Goal: Information Seeking & Learning: Learn about a topic

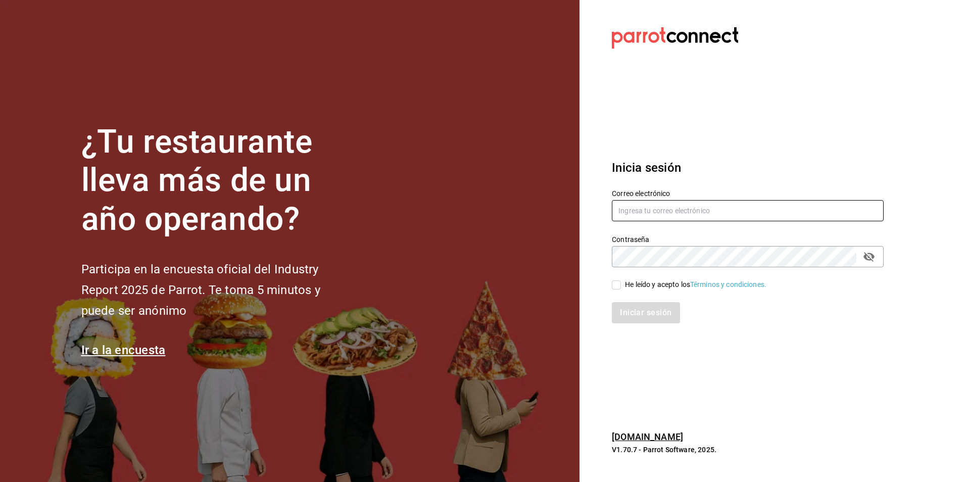
type input "[PERSON_NAME][EMAIL_ADDRESS][DOMAIN_NAME]"
click at [616, 287] on input "He leído y acepto los Términos y condiciones." at bounding box center [616, 285] width 9 height 9
checkbox input "true"
click at [639, 316] on button "Iniciar sesión" at bounding box center [646, 312] width 69 height 21
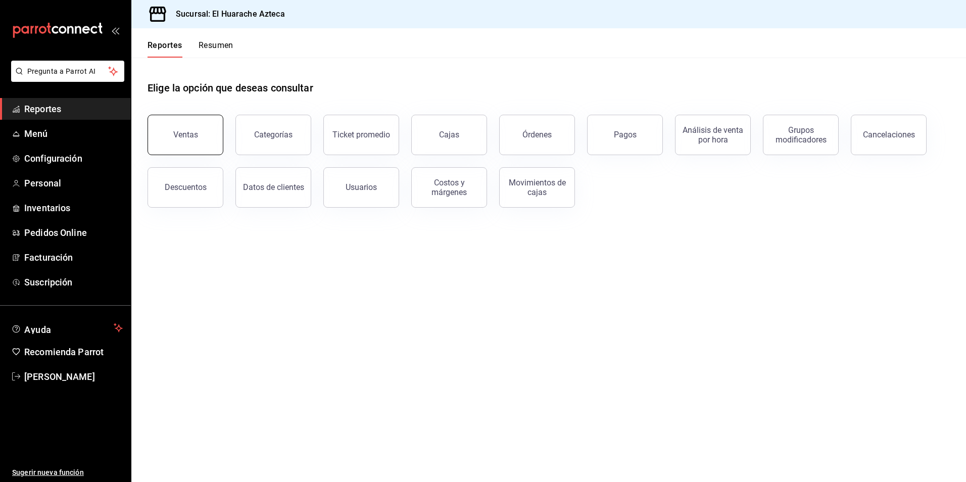
click at [188, 133] on div "Ventas" at bounding box center [185, 135] width 25 height 10
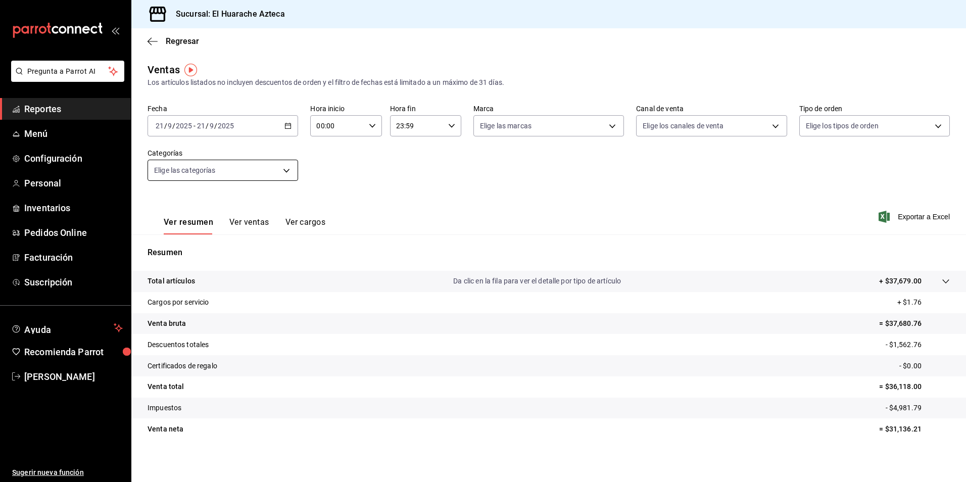
click at [288, 170] on body "Pregunta a Parrot AI Reportes Menú Configuración Personal Inventarios Pedidos O…" at bounding box center [483, 241] width 966 height 482
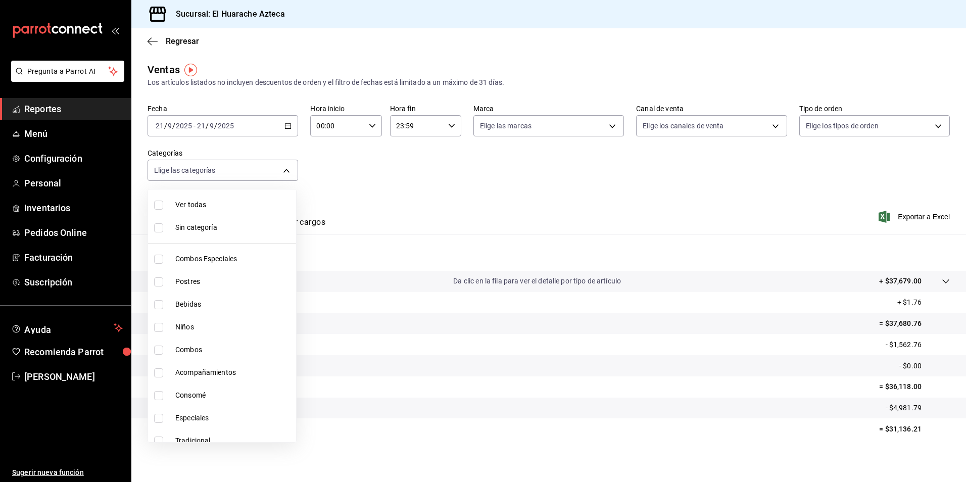
click at [184, 258] on span "Combos Especiales" at bounding box center [233, 259] width 117 height 11
type input "2c353759-2c9e-4a11-8b13-ec92f7df1887"
checkbox input "true"
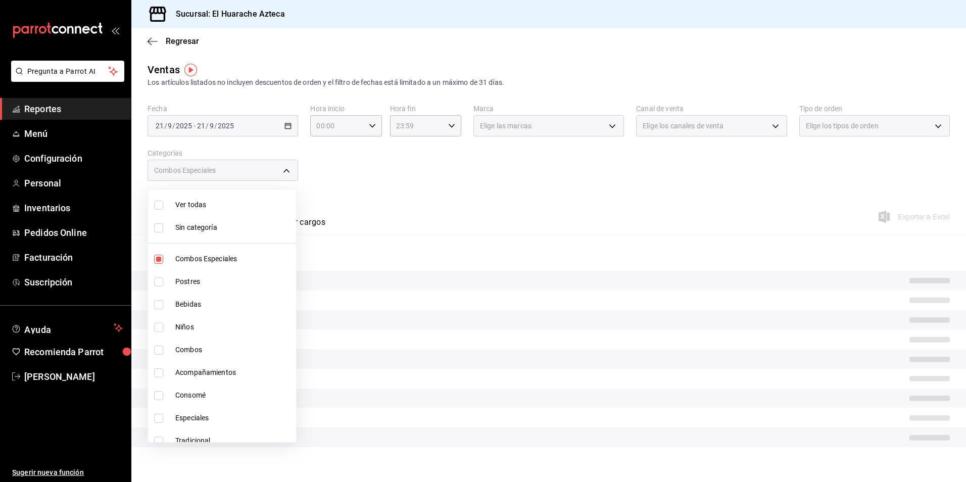
click at [159, 351] on input "checkbox" at bounding box center [158, 350] width 9 height 9
checkbox input "true"
type input "2c353759-2c9e-4a11-8b13-ec92f7df1887,801fb927-b16a-41c9-9a7c-271afa856fa8"
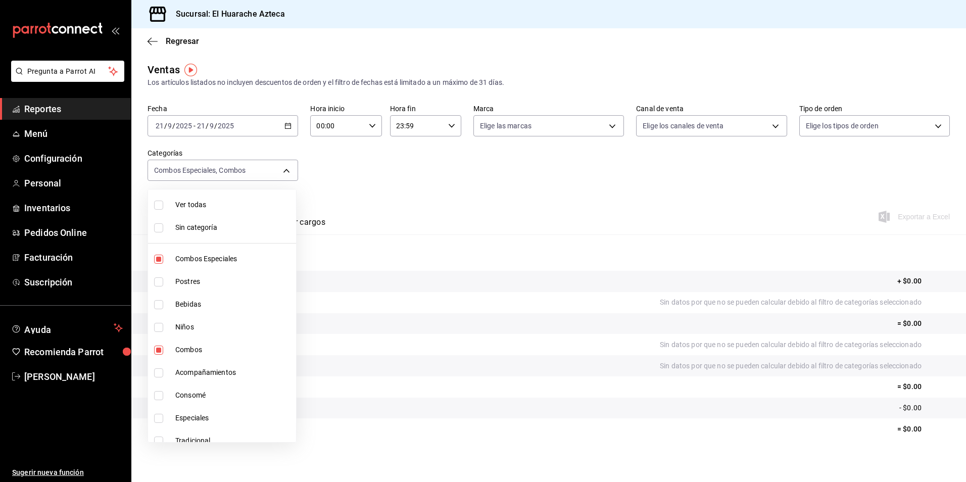
click at [160, 373] on input "checkbox" at bounding box center [158, 372] width 9 height 9
checkbox input "true"
type input "2c353759-2c9e-4a11-8b13-ec92f7df1887,801fb927-b16a-41c9-9a7c-271afa856fa8,2d28a…"
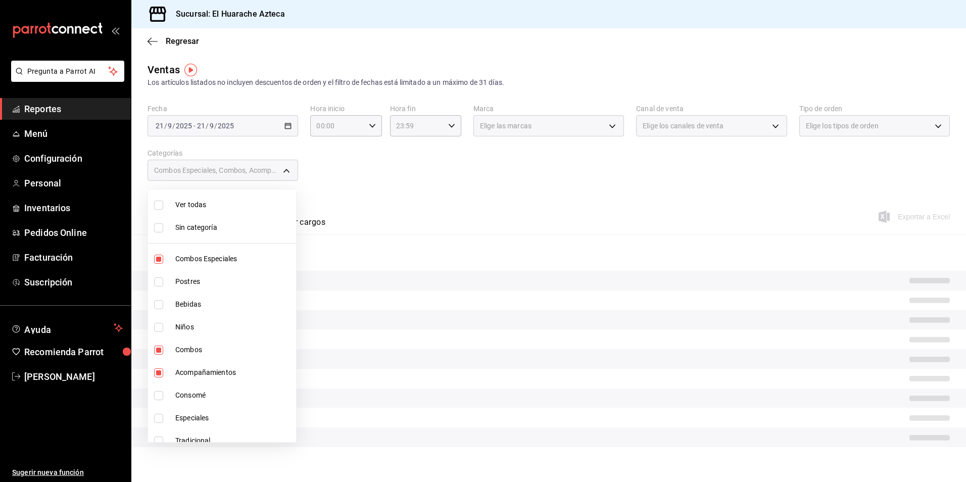
click at [159, 417] on input "checkbox" at bounding box center [158, 418] width 9 height 9
checkbox input "true"
type input "2c353759-2c9e-4a11-8b13-ec92f7df1887,801fb927-b16a-41c9-9a7c-271afa856fa8,2d28a…"
click at [157, 438] on input "checkbox" at bounding box center [158, 441] width 9 height 9
checkbox input "true"
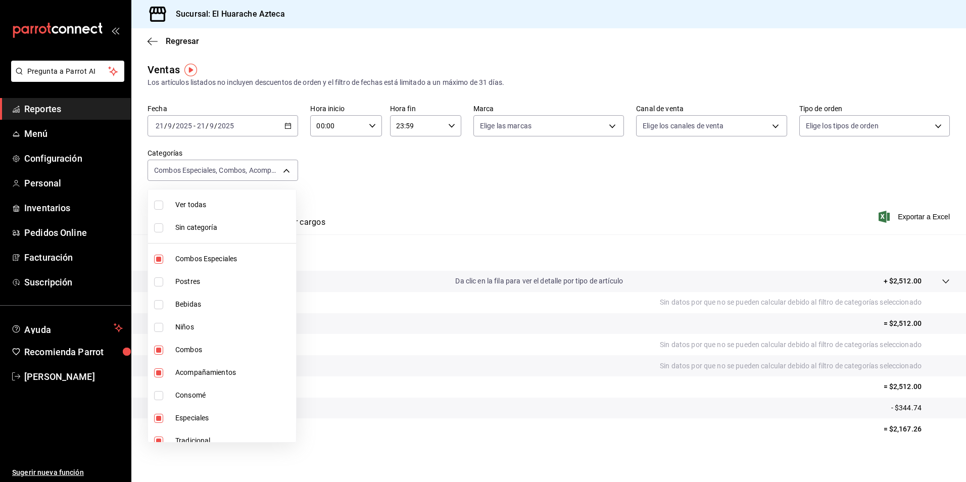
scroll to position [10, 0]
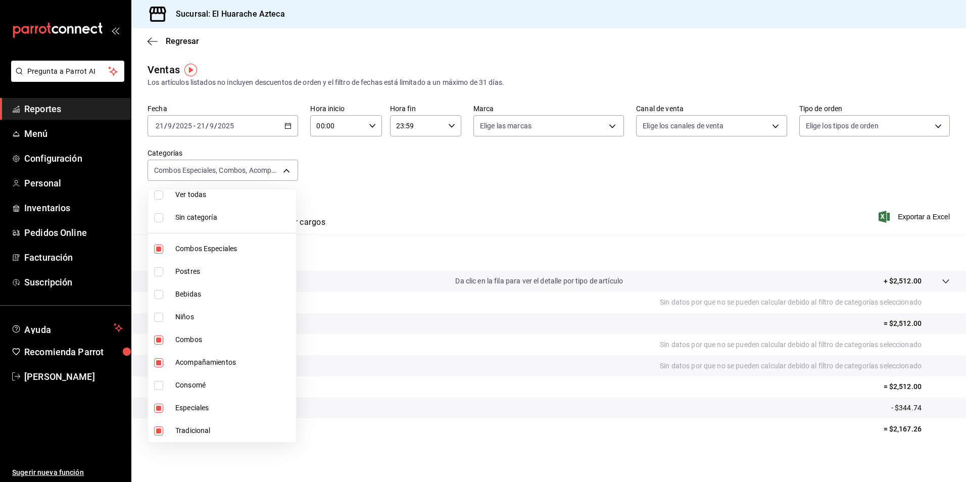
click at [183, 432] on span "Tradicional" at bounding box center [233, 431] width 117 height 11
type input "2c353759-2c9e-4a11-8b13-ec92f7df1887,801fb927-b16a-41c9-9a7c-271afa856fa8,2d28a…"
checkbox input "false"
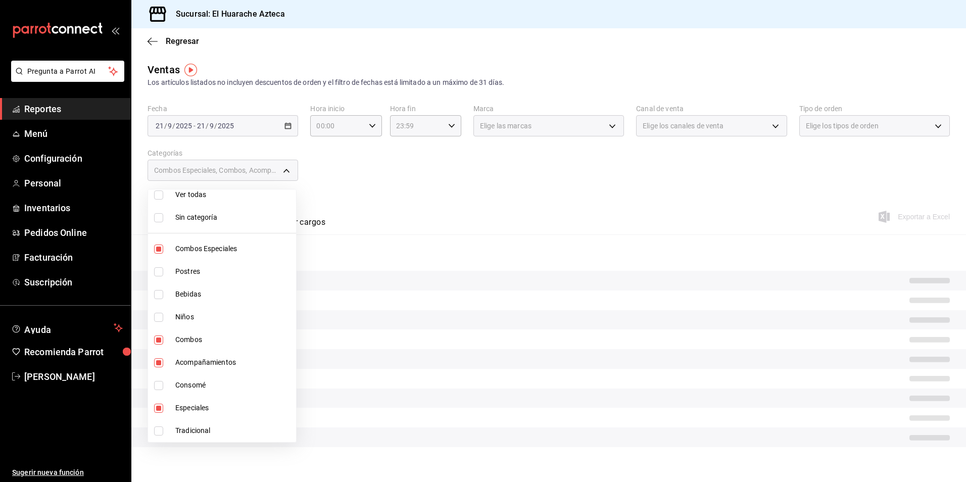
click at [187, 430] on span "Tradicional" at bounding box center [233, 431] width 117 height 11
type input "2c353759-2c9e-4a11-8b13-ec92f7df1887,801fb927-b16a-41c9-9a7c-271afa856fa8,2d28a…"
checkbox input "true"
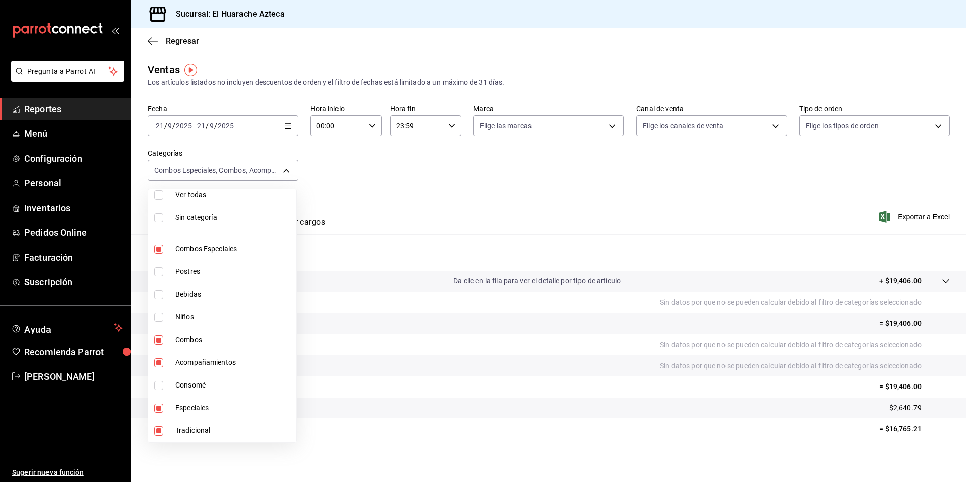
click at [185, 432] on span "Tradicional" at bounding box center [233, 431] width 117 height 11
type input "2c353759-2c9e-4a11-8b13-ec92f7df1887,801fb927-b16a-41c9-9a7c-271afa856fa8,2d28a…"
click at [158, 432] on input "checkbox" at bounding box center [158, 431] width 9 height 9
checkbox input "true"
click at [170, 430] on li "Tradicional" at bounding box center [222, 431] width 148 height 23
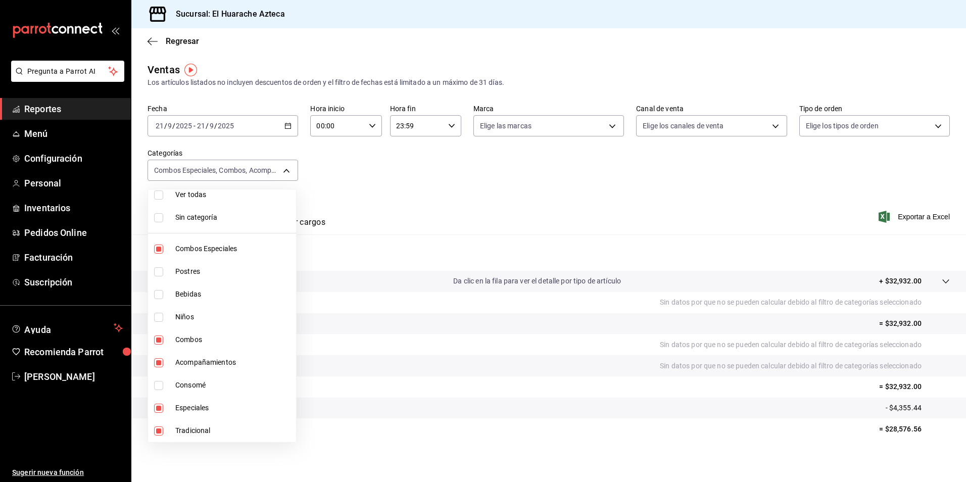
type input "2c353759-2c9e-4a11-8b13-ec92f7df1887,801fb927-b16a-41c9-9a7c-271afa856fa8,2d28a…"
checkbox input "false"
click at [192, 405] on span "Especiales" at bounding box center [233, 408] width 117 height 11
type input "2c353759-2c9e-4a11-8b13-ec92f7df1887,801fb927-b16a-41c9-9a7c-271afa856fa8,2d28a…"
checkbox input "false"
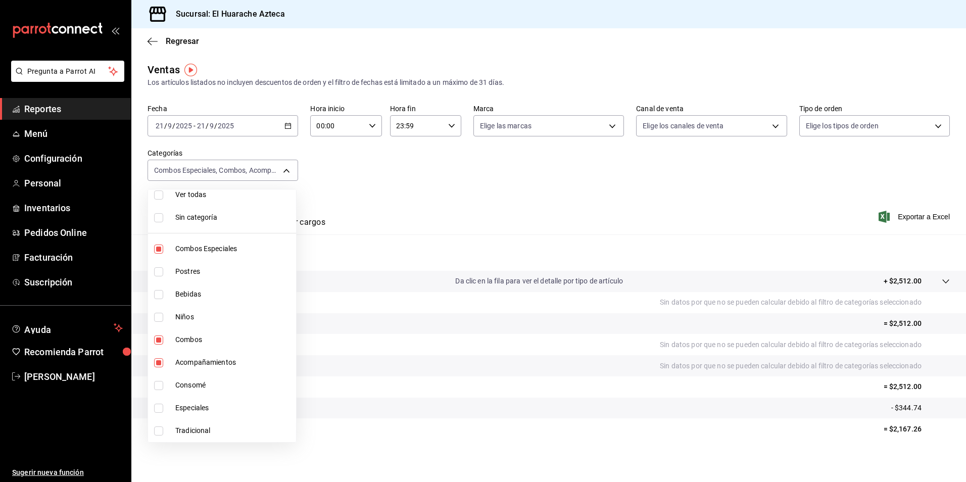
click at [193, 362] on span "Acompañamientos" at bounding box center [233, 362] width 117 height 11
type input "2c353759-2c9e-4a11-8b13-ec92f7df1887,801fb927-b16a-41c9-9a7c-271afa856fa8"
checkbox input "false"
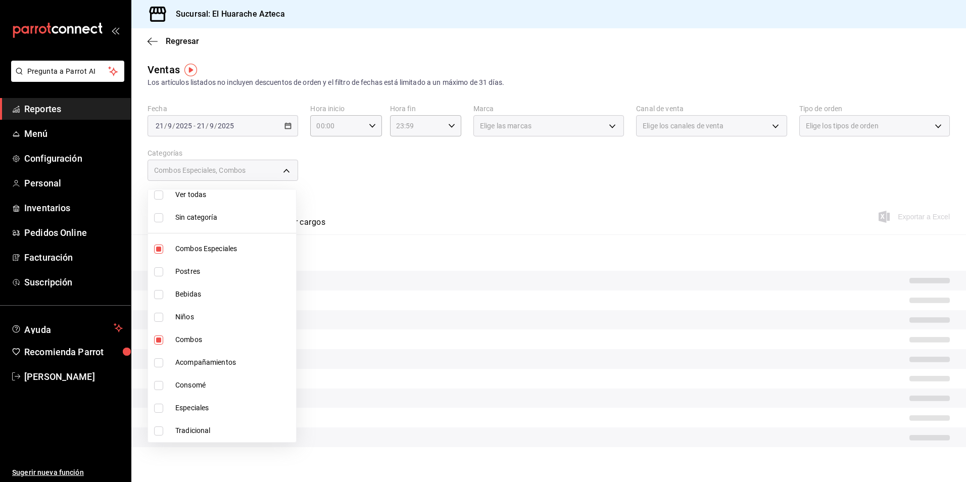
click at [181, 335] on span "Combos" at bounding box center [233, 340] width 117 height 11
type input "2c353759-2c9e-4a11-8b13-ec92f7df1887"
checkbox input "false"
click at [182, 243] on li "Combos Especiales" at bounding box center [222, 249] width 148 height 23
checkbox input "false"
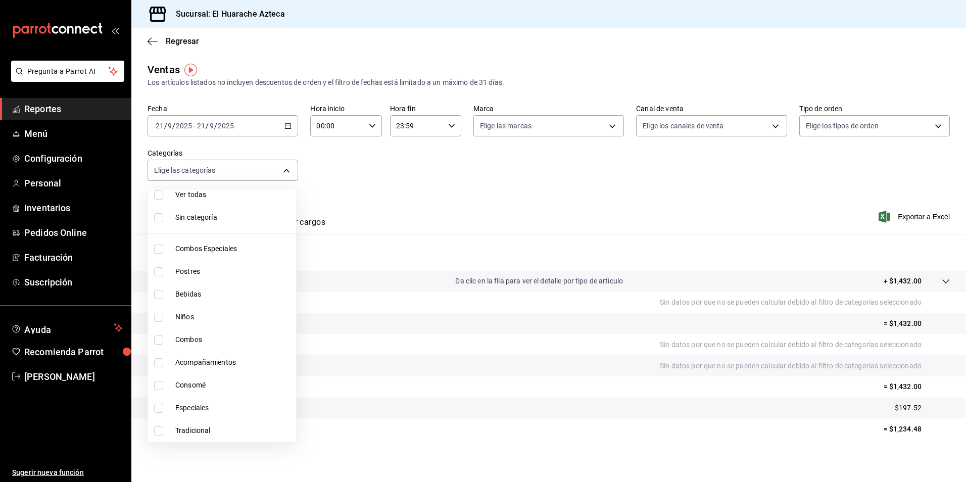
click at [158, 272] on input "checkbox" at bounding box center [158, 271] width 9 height 9
checkbox input "true"
type input "c007e3ad-3013-4e56-a94d-c02e68cae99b"
click at [175, 274] on span "Postres" at bounding box center [233, 271] width 117 height 11
checkbox input "false"
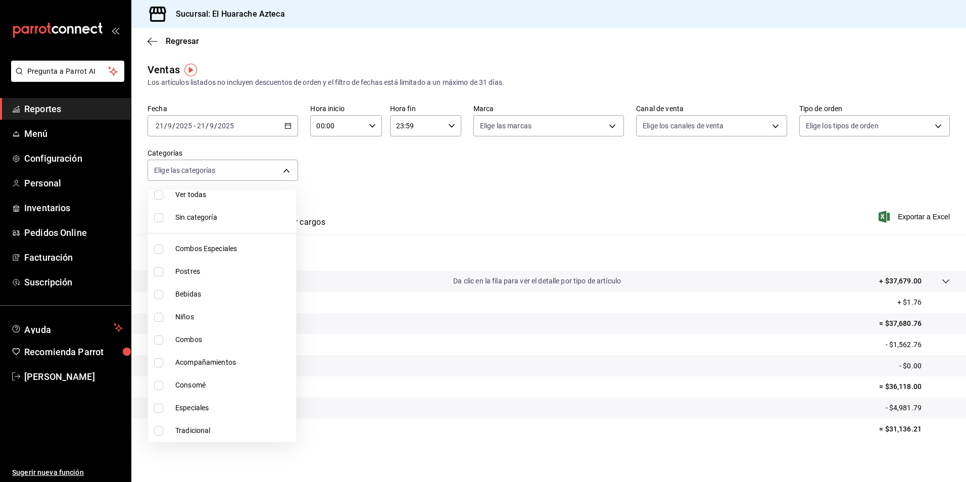
click at [160, 292] on input "checkbox" at bounding box center [158, 294] width 9 height 9
checkbox input "true"
type input "f30dce80-1504-46fe-9bff-e61b227a5927"
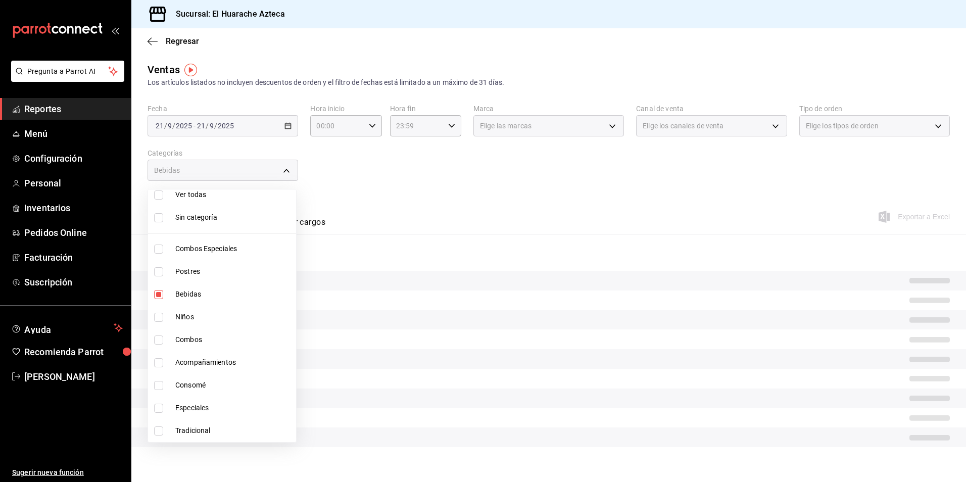
click at [343, 187] on div at bounding box center [483, 241] width 966 height 482
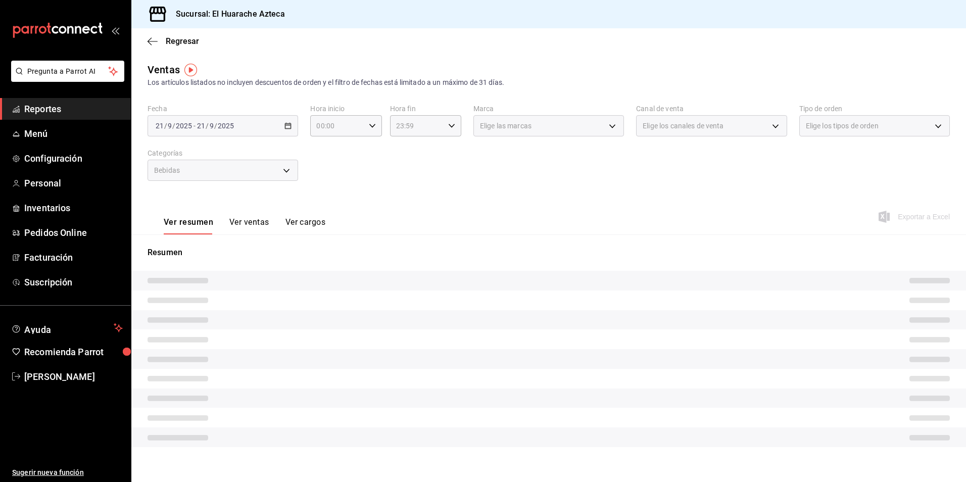
click at [254, 225] on button "Ver ventas" at bounding box center [249, 225] width 40 height 17
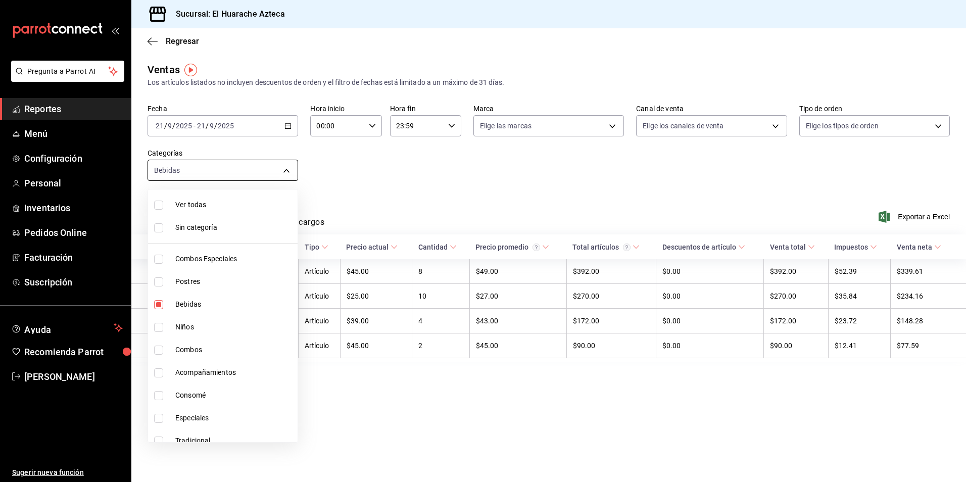
click at [284, 170] on body "Pregunta a Parrot AI Reportes Menú Configuración Personal Inventarios Pedidos O…" at bounding box center [483, 241] width 966 height 482
click at [194, 304] on span "Bebidas" at bounding box center [234, 304] width 118 height 11
checkbox input "false"
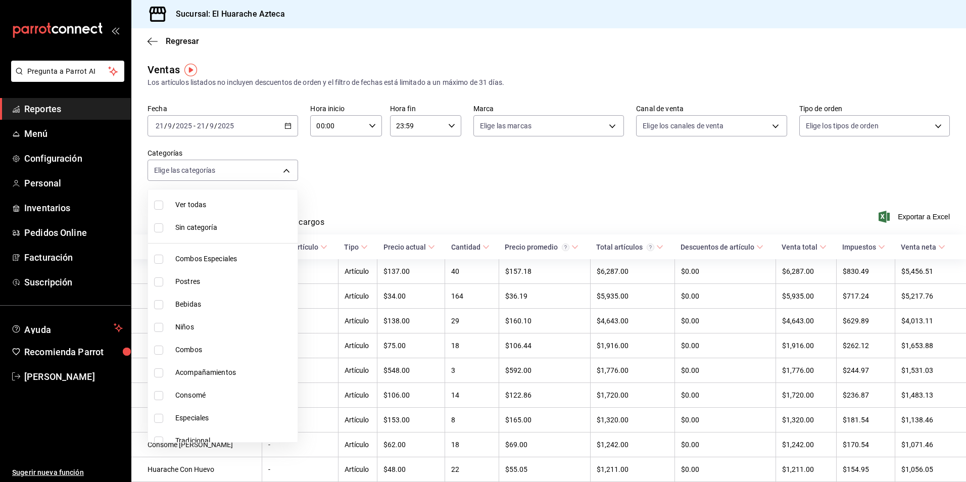
click at [158, 327] on input "checkbox" at bounding box center [158, 327] width 9 height 9
checkbox input "true"
type input "28e60cb7-9a33-402d-bbe1-a64a9172dbc2"
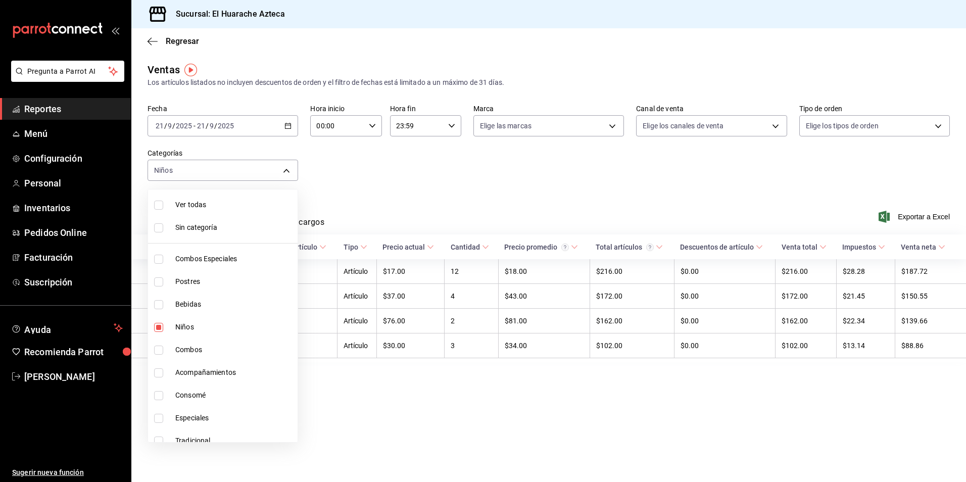
click at [381, 203] on div at bounding box center [483, 241] width 966 height 482
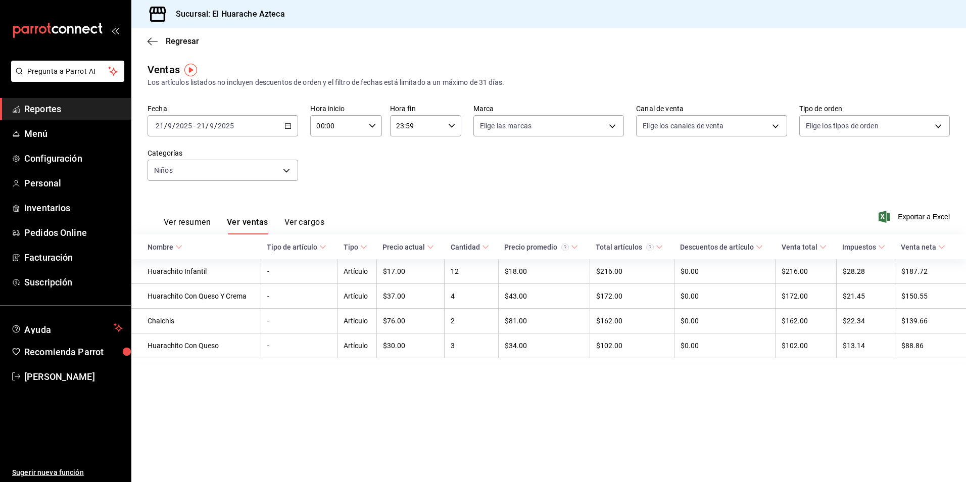
click at [185, 223] on button "Ver resumen" at bounding box center [187, 225] width 47 height 17
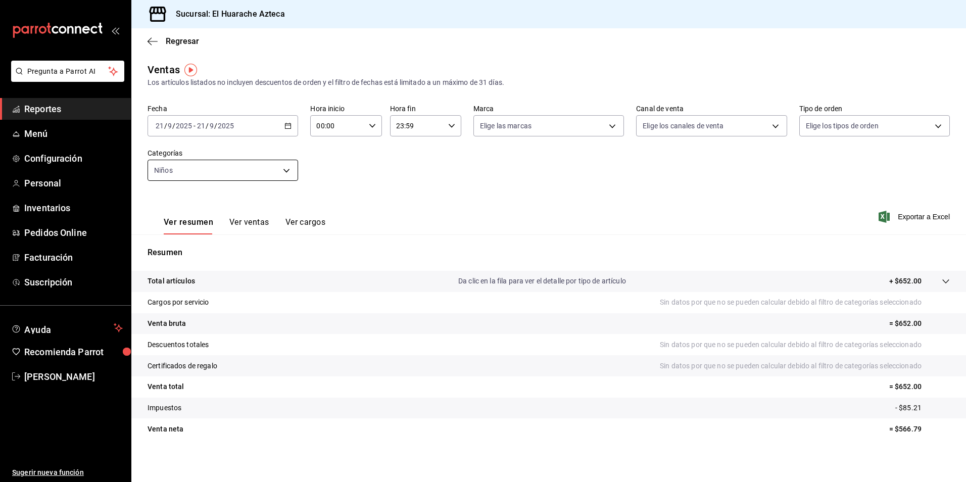
click at [289, 167] on body "Pregunta a Parrot AI Reportes Menú Configuración Personal Inventarios Pedidos O…" at bounding box center [483, 241] width 966 height 482
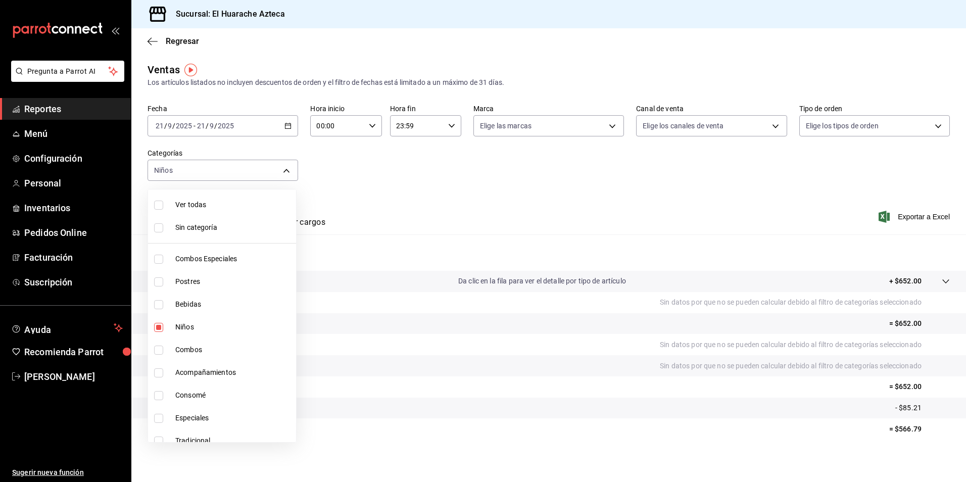
click at [181, 326] on span "Niños" at bounding box center [233, 327] width 117 height 11
checkbox input "false"
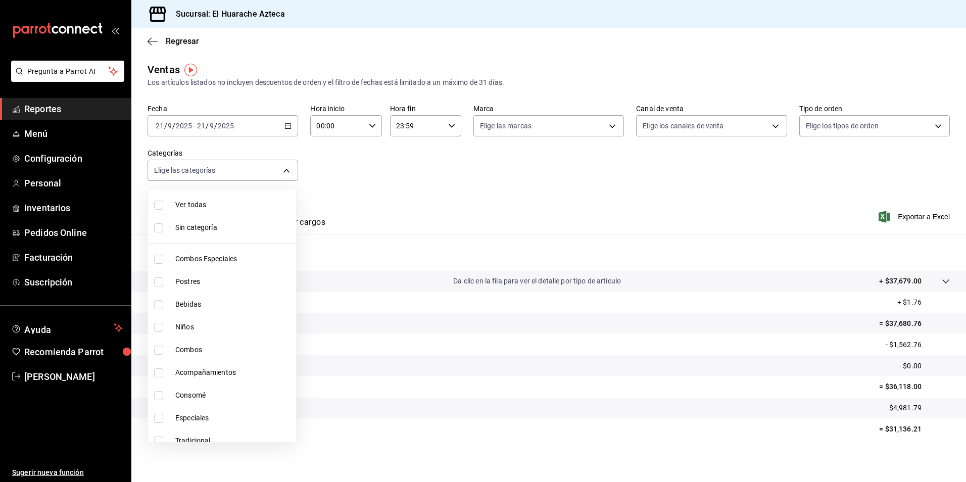
click at [158, 396] on input "checkbox" at bounding box center [158, 395] width 9 height 9
checkbox input "true"
type input "53f55ae2-6285-460e-a8e1-99190fafff65"
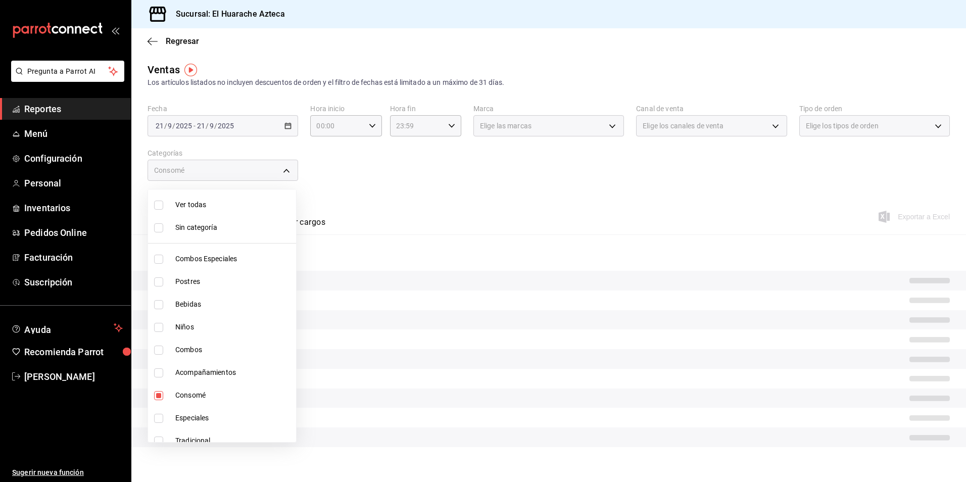
click at [391, 207] on div at bounding box center [483, 241] width 966 height 482
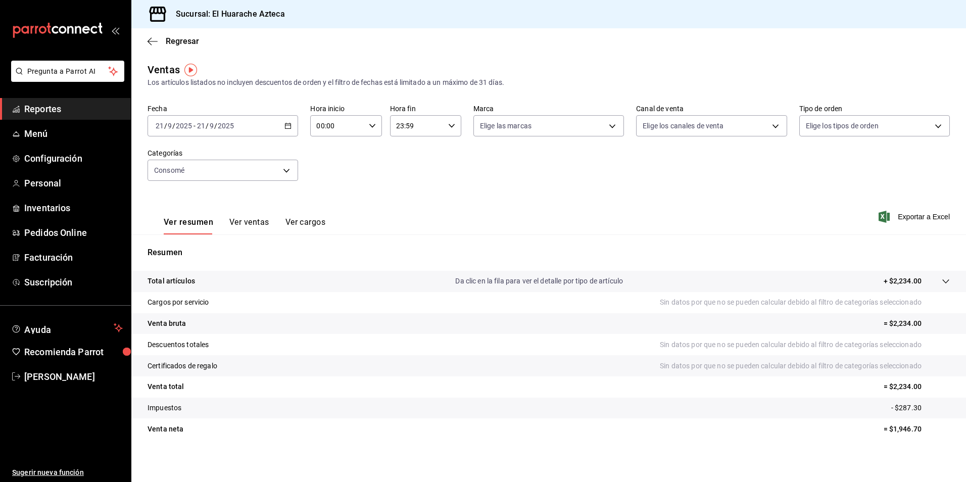
click at [252, 222] on button "Ver ventas" at bounding box center [249, 225] width 40 height 17
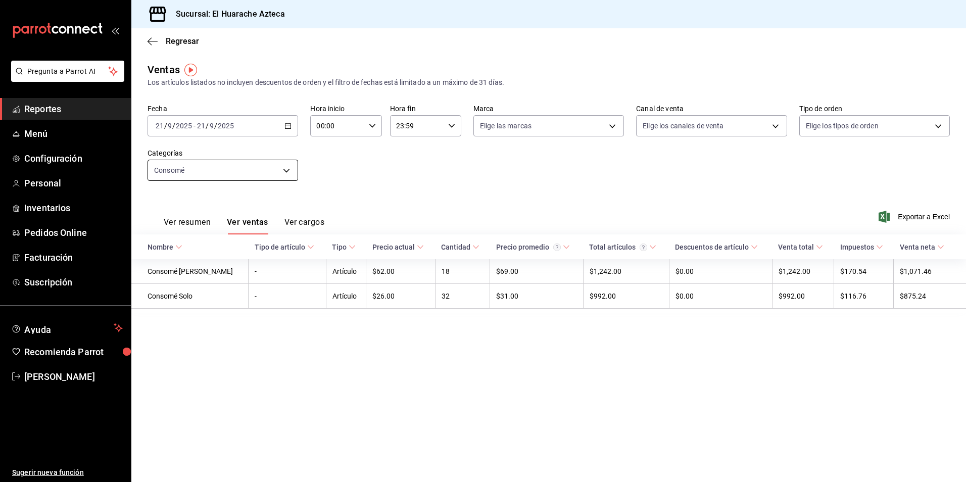
click at [292, 170] on body "Pregunta a Parrot AI Reportes Menú Configuración Personal Inventarios Pedidos O…" at bounding box center [483, 241] width 966 height 482
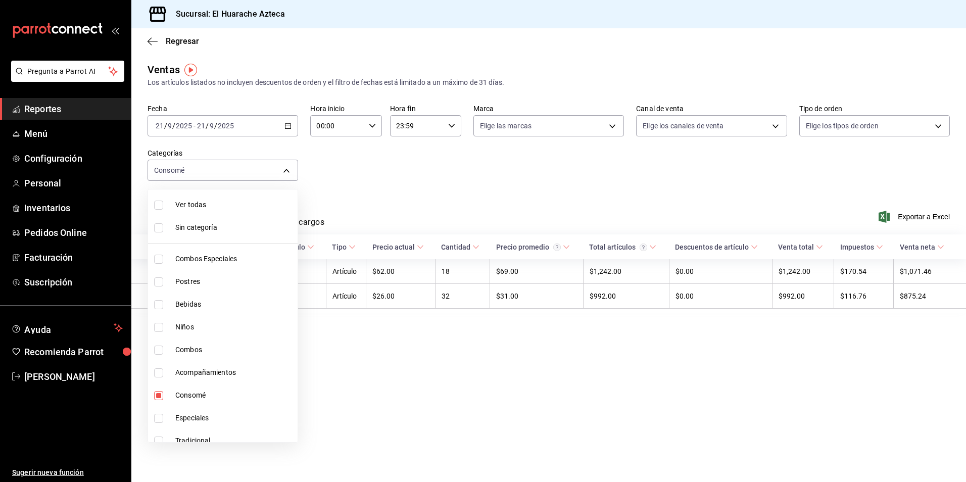
click at [193, 397] on span "Consomé" at bounding box center [234, 395] width 118 height 11
checkbox input "false"
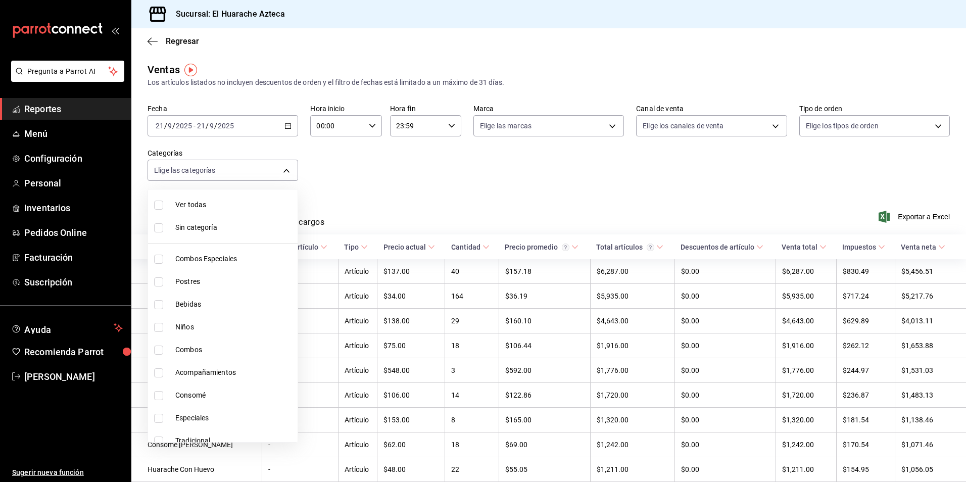
click at [383, 192] on div at bounding box center [483, 241] width 966 height 482
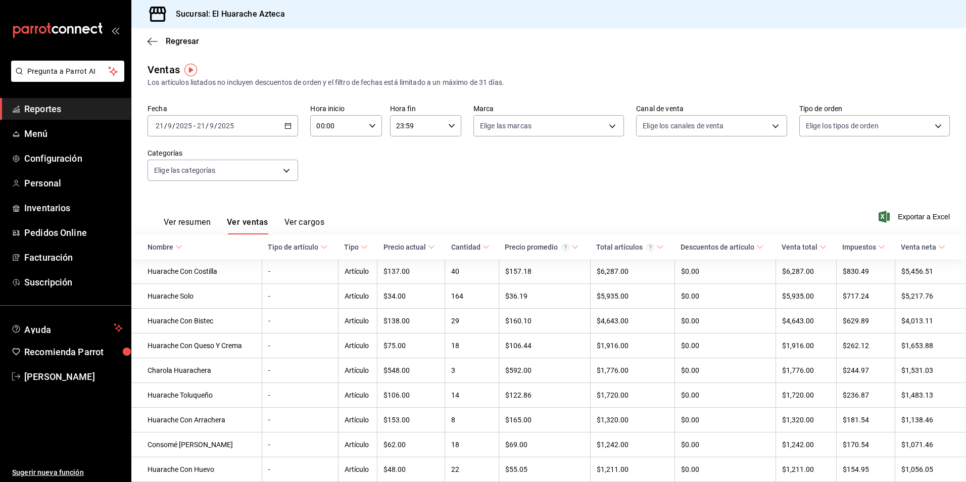
click at [303, 219] on button "Ver cargos" at bounding box center [305, 225] width 40 height 17
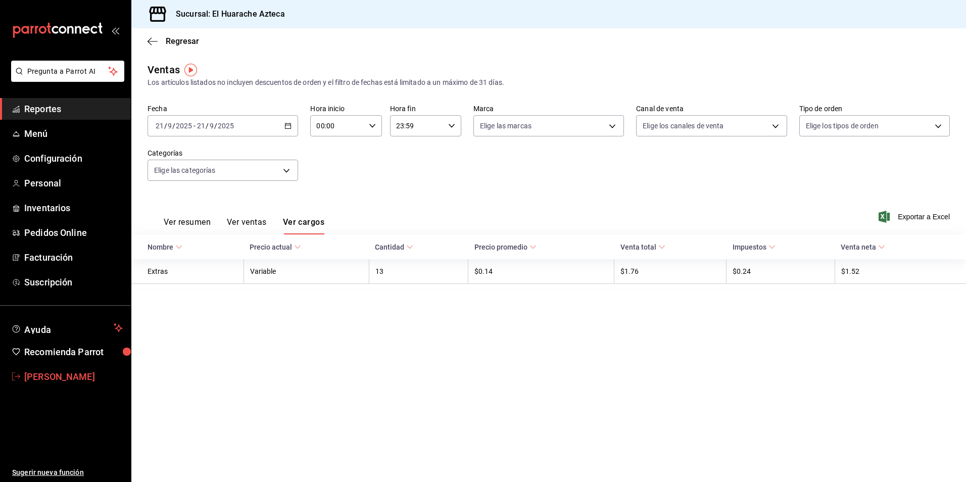
click at [40, 378] on span "Amalia P" at bounding box center [73, 377] width 99 height 14
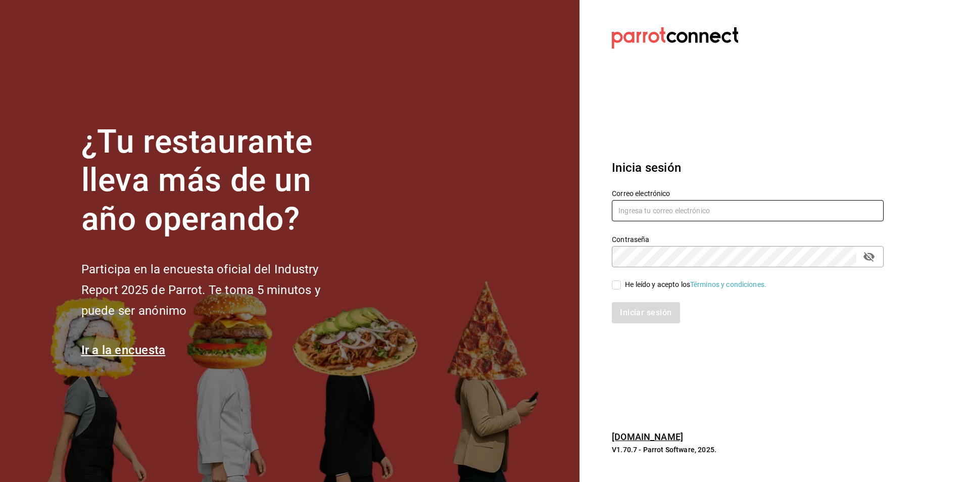
type input "[PERSON_NAME][EMAIL_ADDRESS][DOMAIN_NAME]"
